Goal: Transaction & Acquisition: Purchase product/service

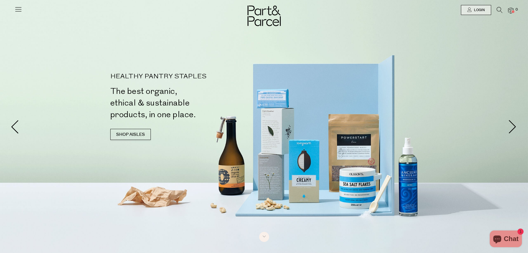
click at [499, 8] on icon at bounding box center [500, 10] width 6 height 6
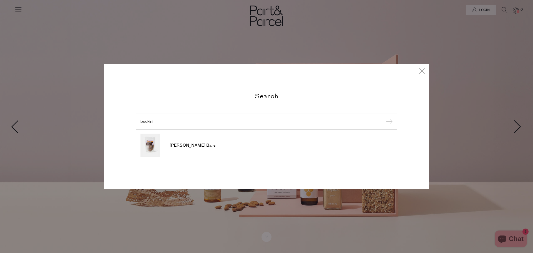
drag, startPoint x: 173, startPoint y: 123, endPoint x: 163, endPoint y: 121, distance: 10.4
click at [163, 121] on input "buckini" at bounding box center [266, 121] width 252 height 4
type input "buckini"
click at [384, 118] on input "submit" at bounding box center [388, 122] width 8 height 8
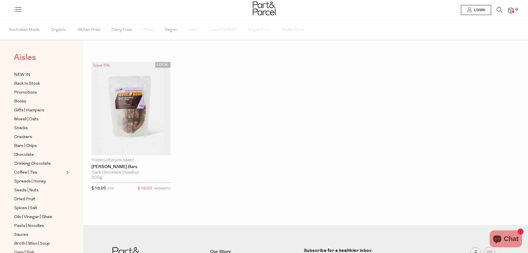
click at [26, 53] on span "Aisles" at bounding box center [25, 57] width 22 height 12
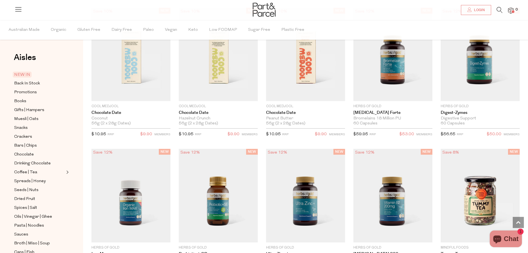
scroll to position [470, 0]
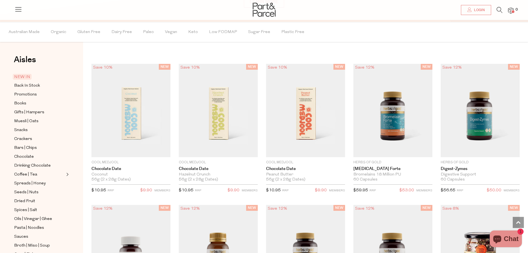
click at [256, 11] on img at bounding box center [264, 10] width 23 height 14
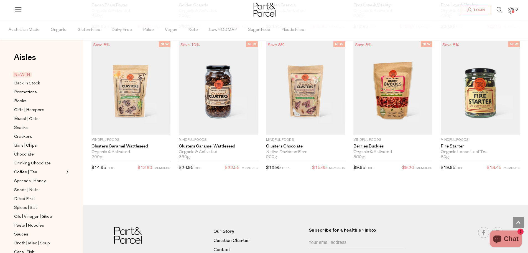
scroll to position [1052, 0]
